Goal: Information Seeking & Learning: Learn about a topic

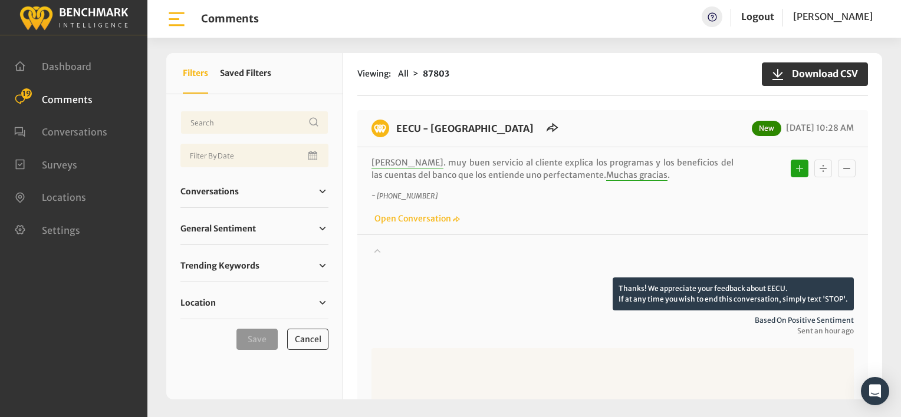
scroll to position [59, 0]
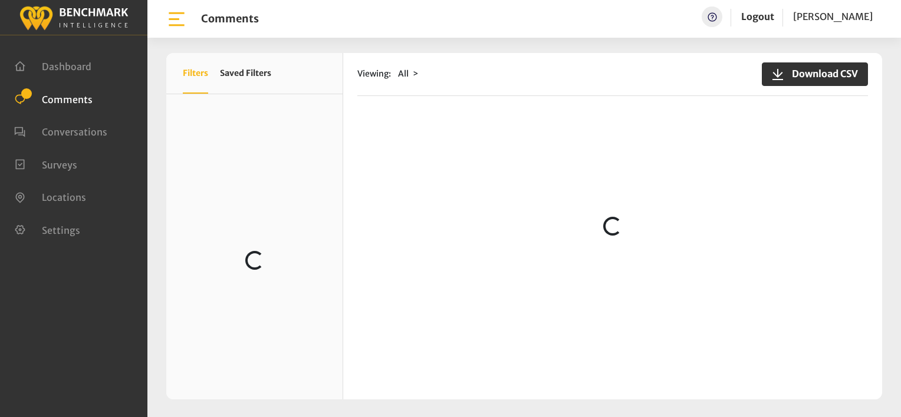
scroll to position [766, 0]
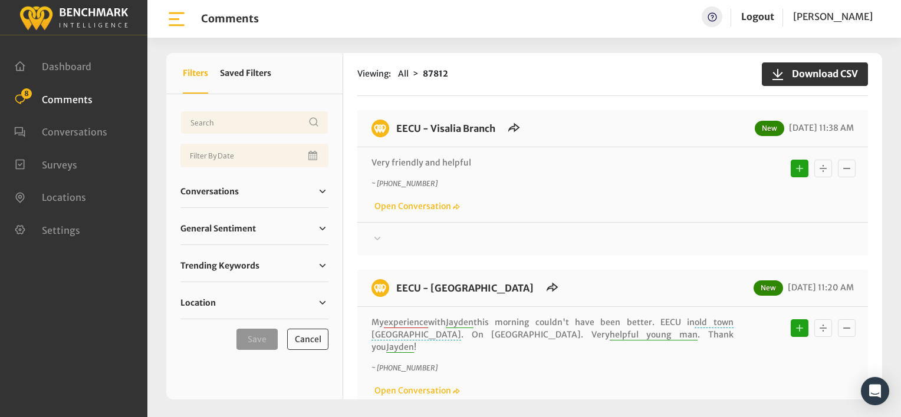
drag, startPoint x: 512, startPoint y: 188, endPoint x: 505, endPoint y: 183, distance: 8.5
click at [506, 184] on p "~ +15597408674" at bounding box center [552, 184] width 362 height 11
click at [592, 195] on div "~ +15597408674 Open Conversation" at bounding box center [612, 196] width 482 height 34
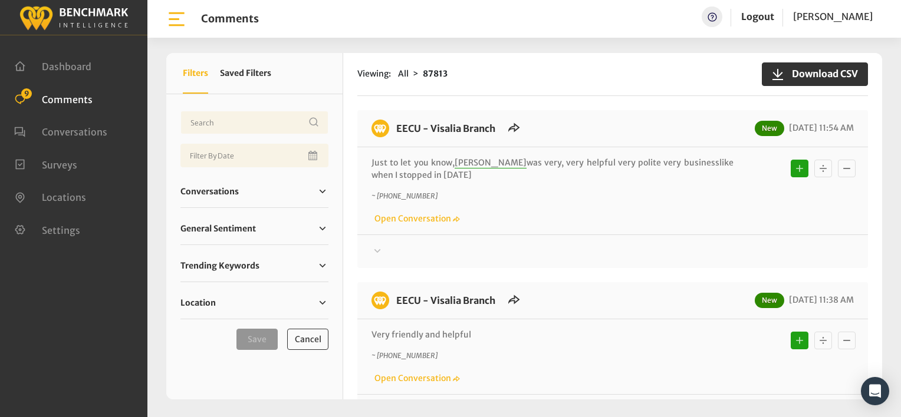
click at [578, 97] on div "Viewing: All 87813 Download CSV EECU - Visalia Branch New 08/27/2025 11:54 AM J…" at bounding box center [612, 226] width 539 height 347
